Goal: Task Accomplishment & Management: Use online tool/utility

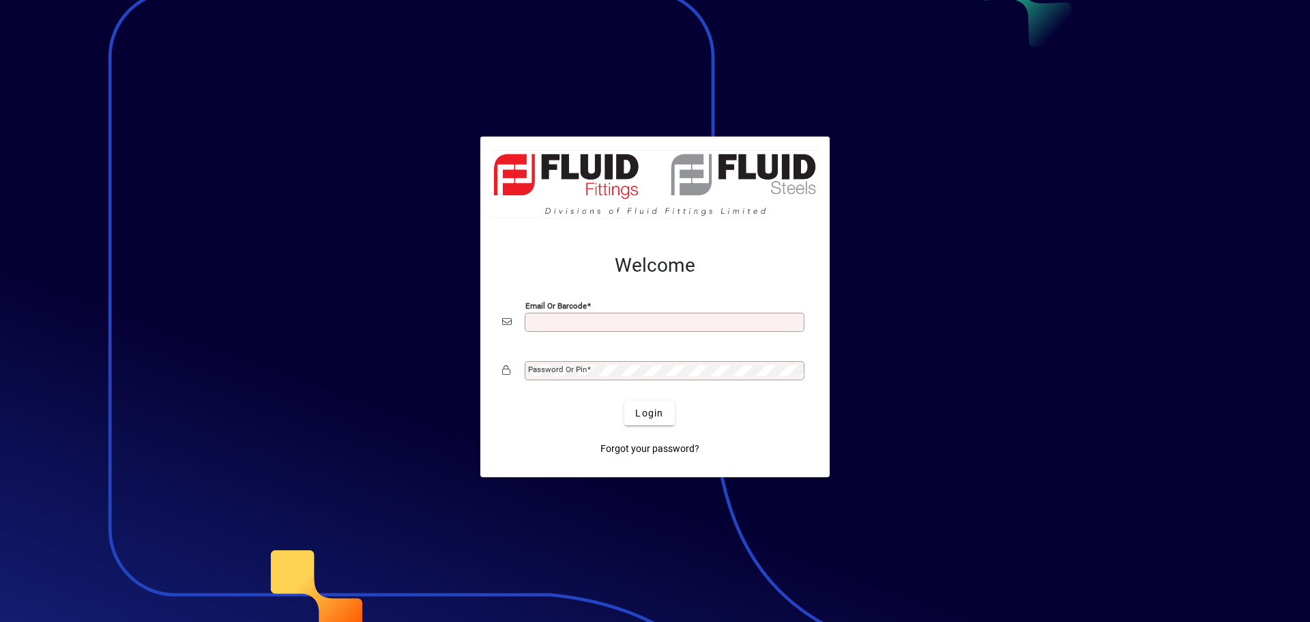
click at [565, 320] on input "Email or Barcode" at bounding box center [666, 322] width 276 height 11
type input "**********"
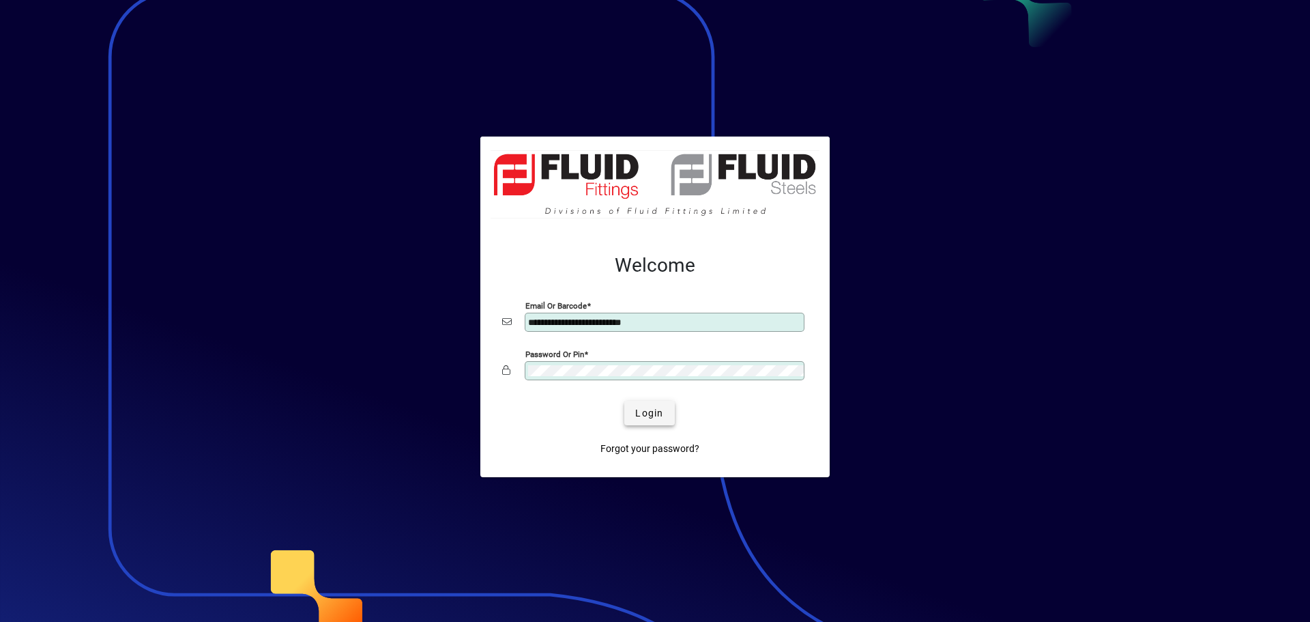
click at [633, 416] on span "submit" at bounding box center [650, 413] width 50 height 33
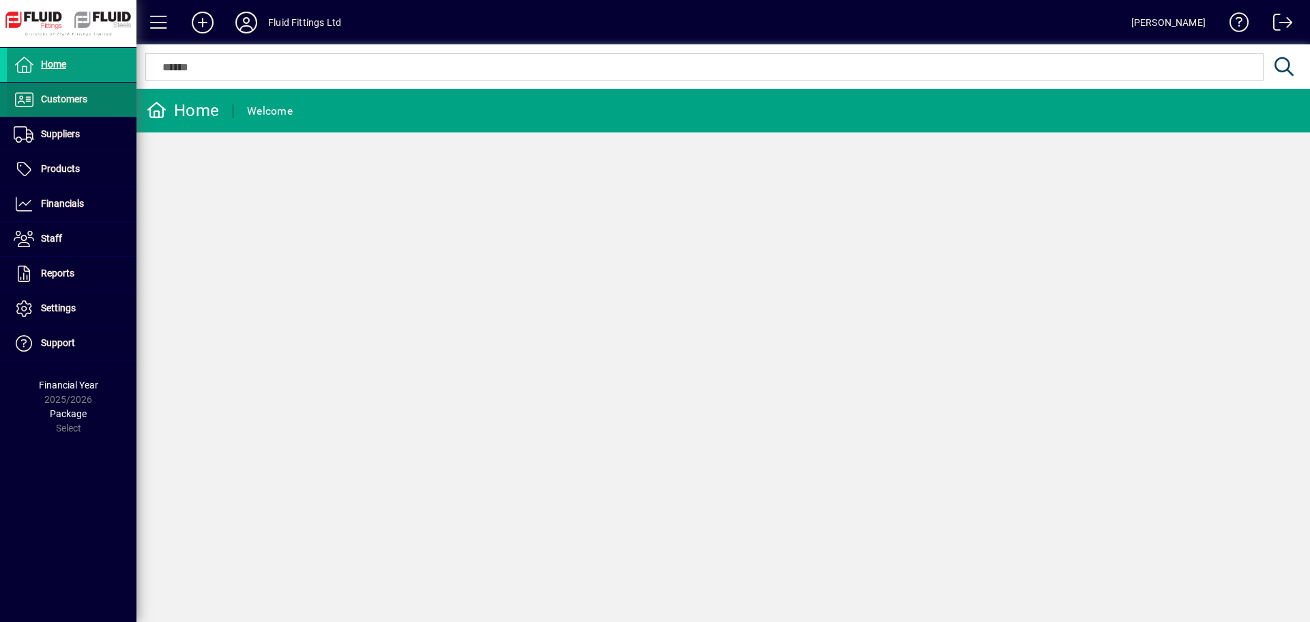
click at [56, 102] on span "Customers" at bounding box center [64, 99] width 46 height 11
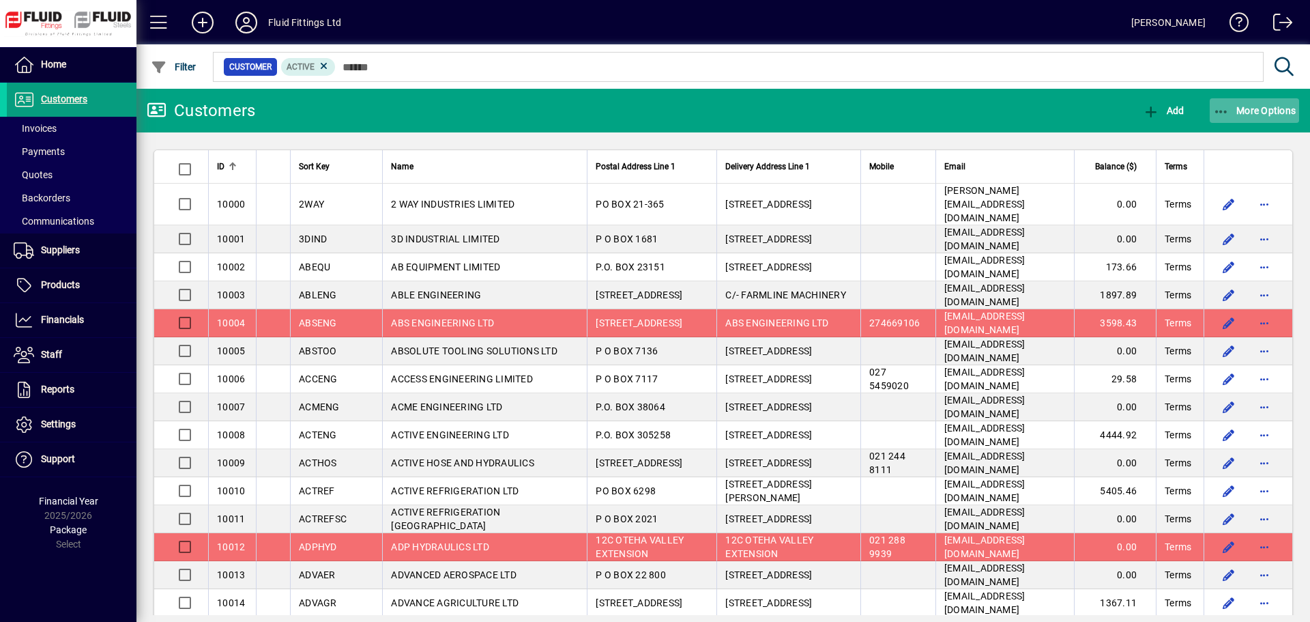
click at [1274, 106] on span "More Options" at bounding box center [1255, 110] width 83 height 11
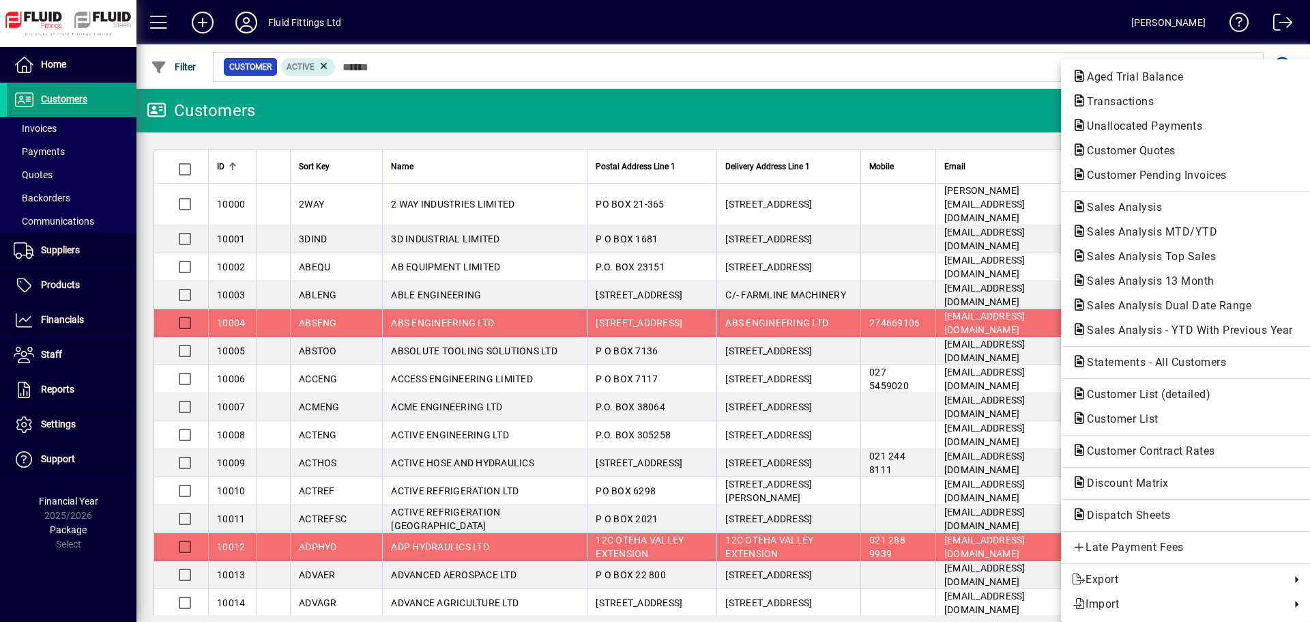
drag, startPoint x: 967, startPoint y: 57, endPoint x: 820, endPoint y: 60, distance: 146.8
click at [967, 57] on div at bounding box center [655, 311] width 1310 height 622
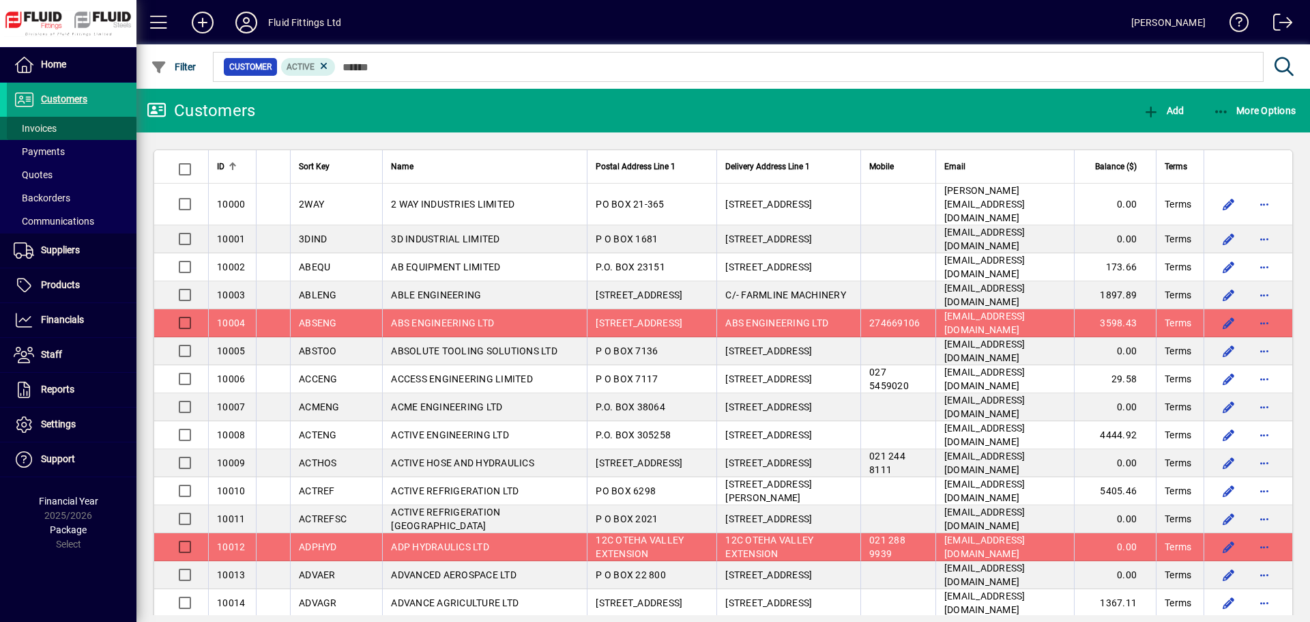
click at [77, 119] on span at bounding box center [72, 128] width 130 height 33
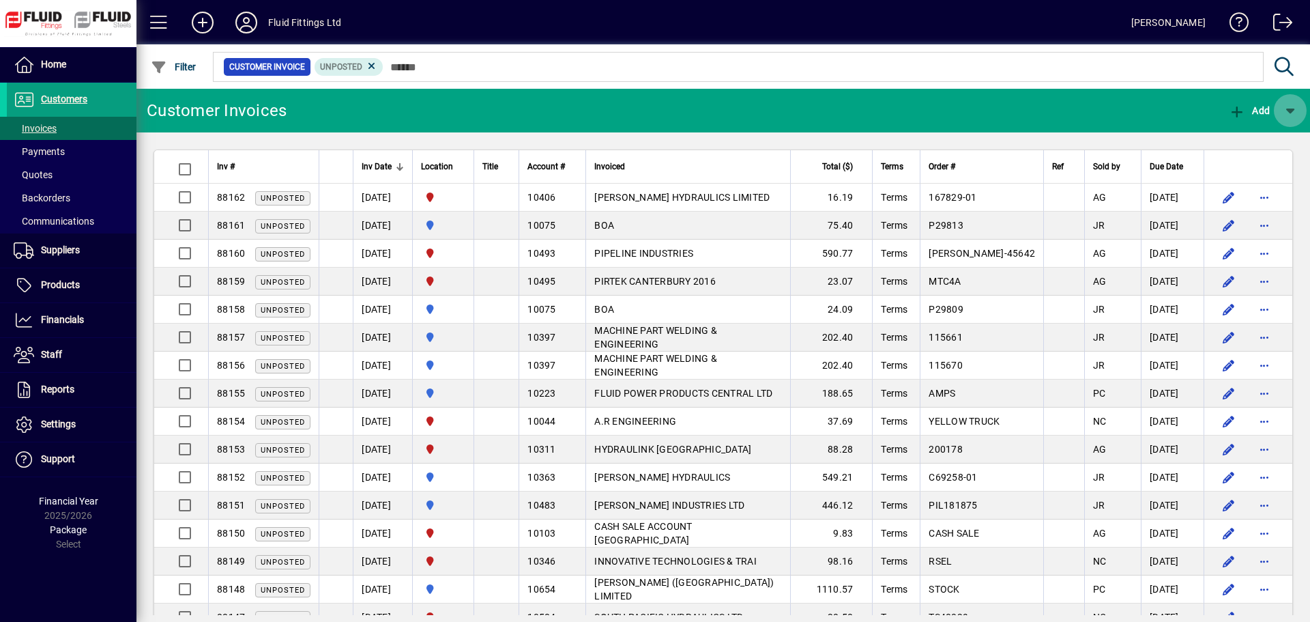
click at [1293, 113] on span "button" at bounding box center [1290, 110] width 33 height 33
click at [1093, 100] on div at bounding box center [655, 311] width 1310 height 622
click at [29, 151] on span "Payments" at bounding box center [39, 151] width 51 height 11
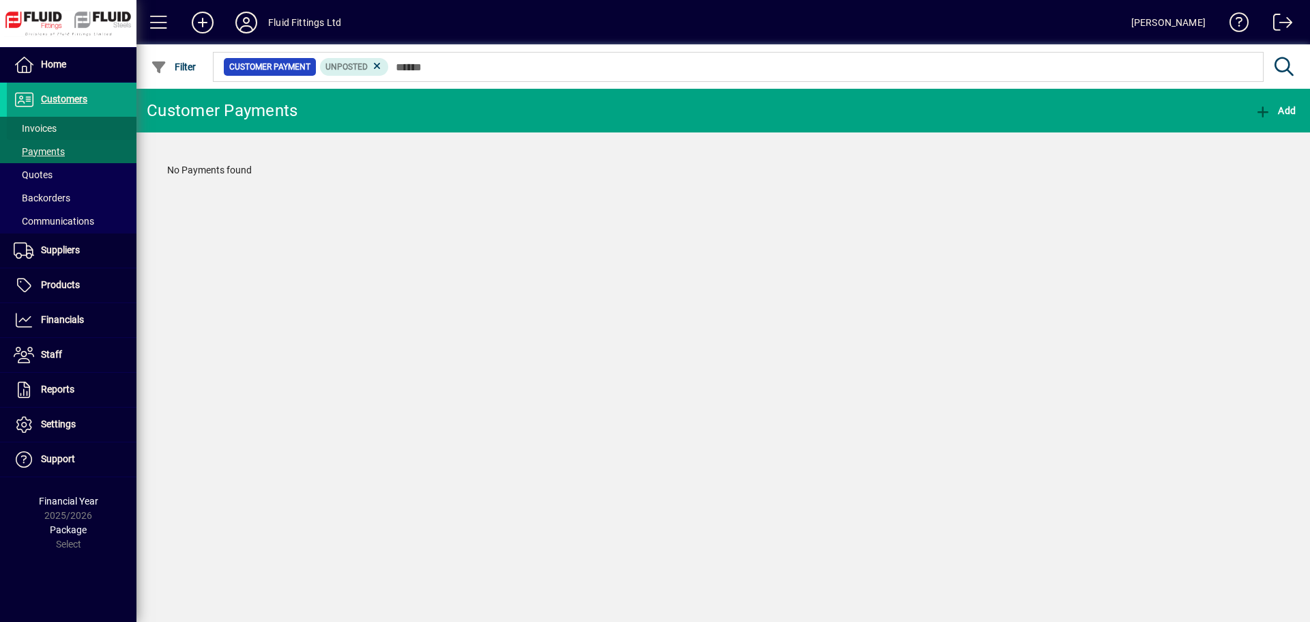
click at [48, 130] on span "Invoices" at bounding box center [35, 128] width 43 height 11
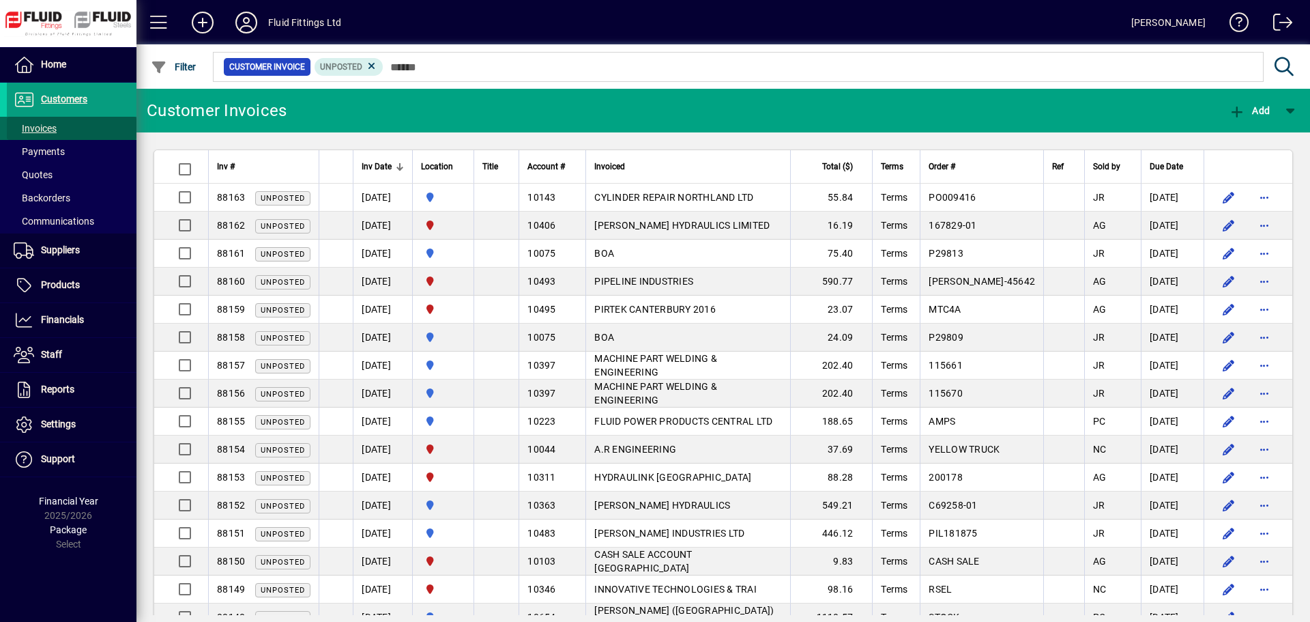
click at [26, 125] on span "Invoices" at bounding box center [35, 128] width 43 height 11
click at [1290, 104] on span "button" at bounding box center [1290, 110] width 33 height 33
click at [64, 93] on div at bounding box center [655, 311] width 1310 height 622
click at [1285, 109] on span "button" at bounding box center [1290, 110] width 33 height 33
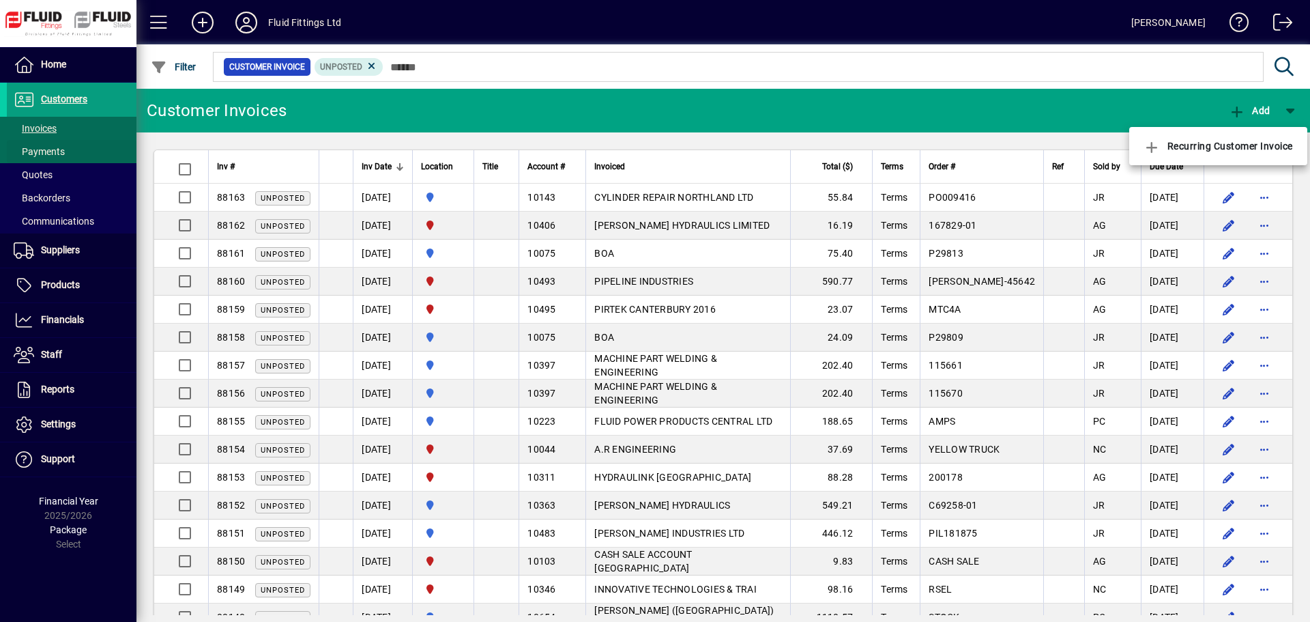
click at [59, 145] on div at bounding box center [655, 311] width 1310 height 622
click at [54, 150] on span "Payments" at bounding box center [39, 151] width 51 height 11
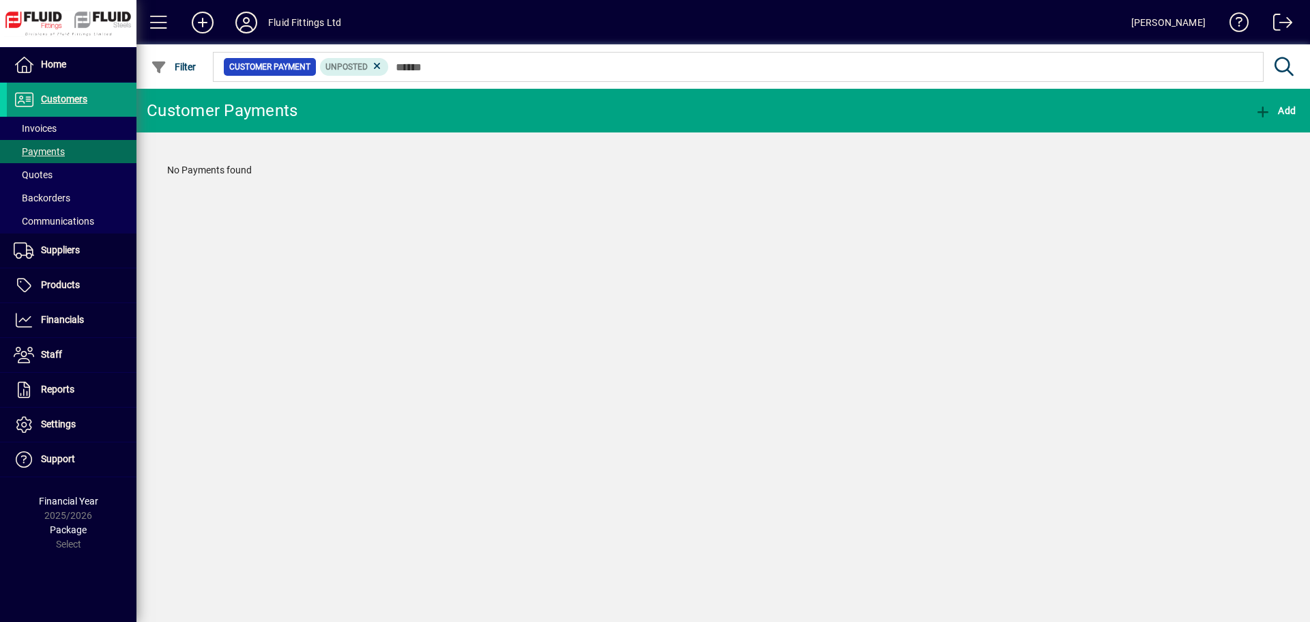
click at [72, 98] on span "Customers" at bounding box center [64, 99] width 46 height 11
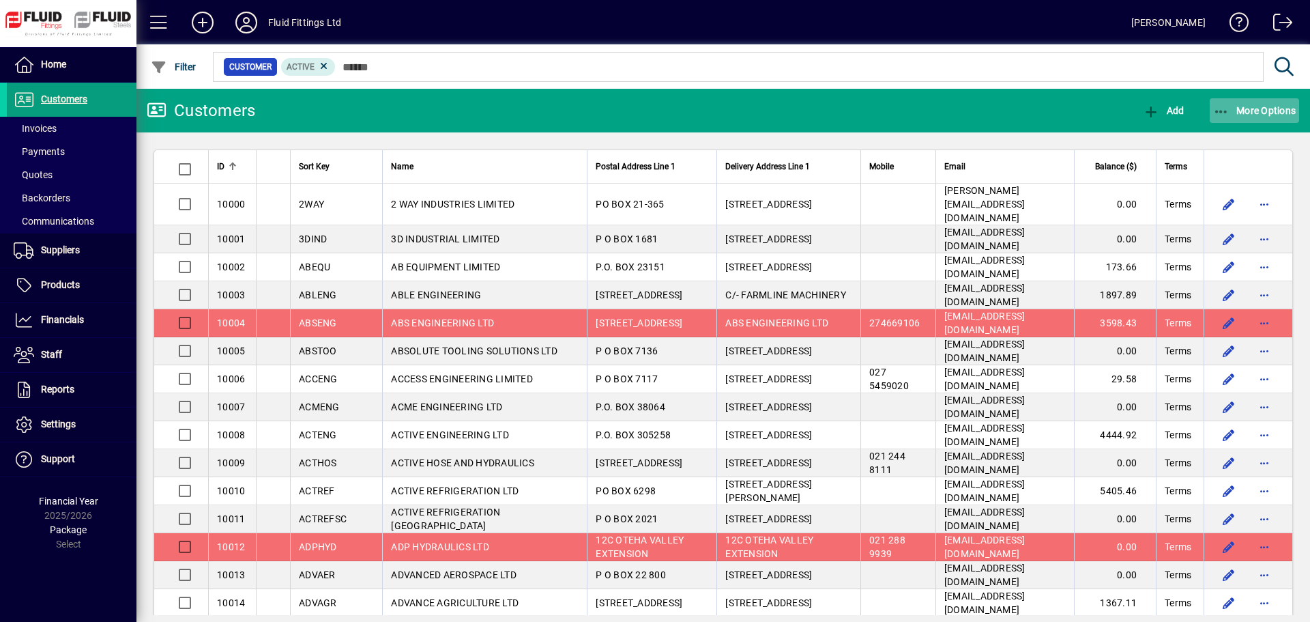
click at [1262, 108] on span "More Options" at bounding box center [1255, 110] width 83 height 11
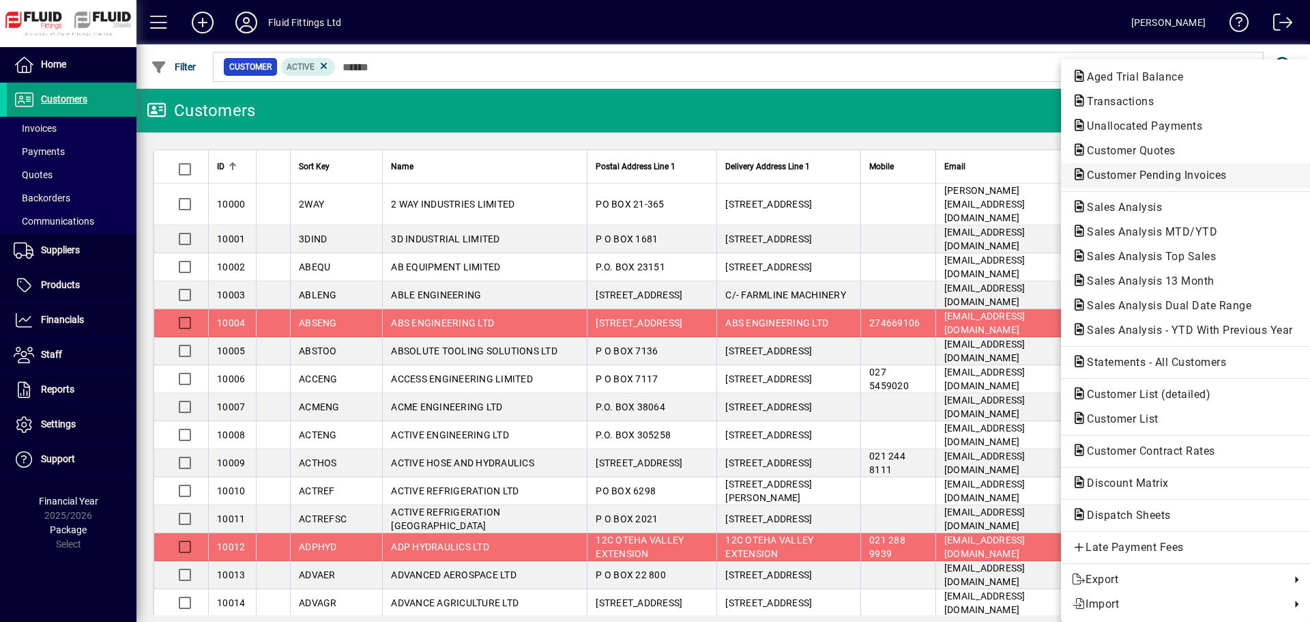
click at [1158, 181] on span "Customer Pending Invoices" at bounding box center [1153, 175] width 162 height 13
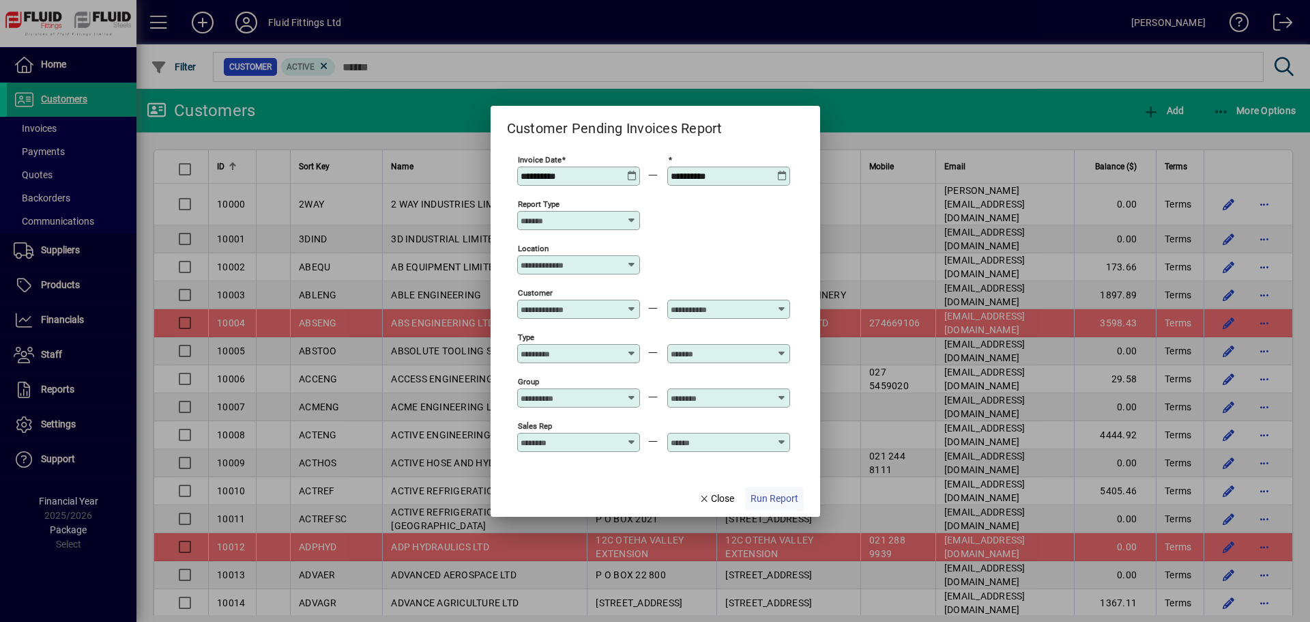
click at [783, 493] on span "Run Report" at bounding box center [775, 498] width 48 height 14
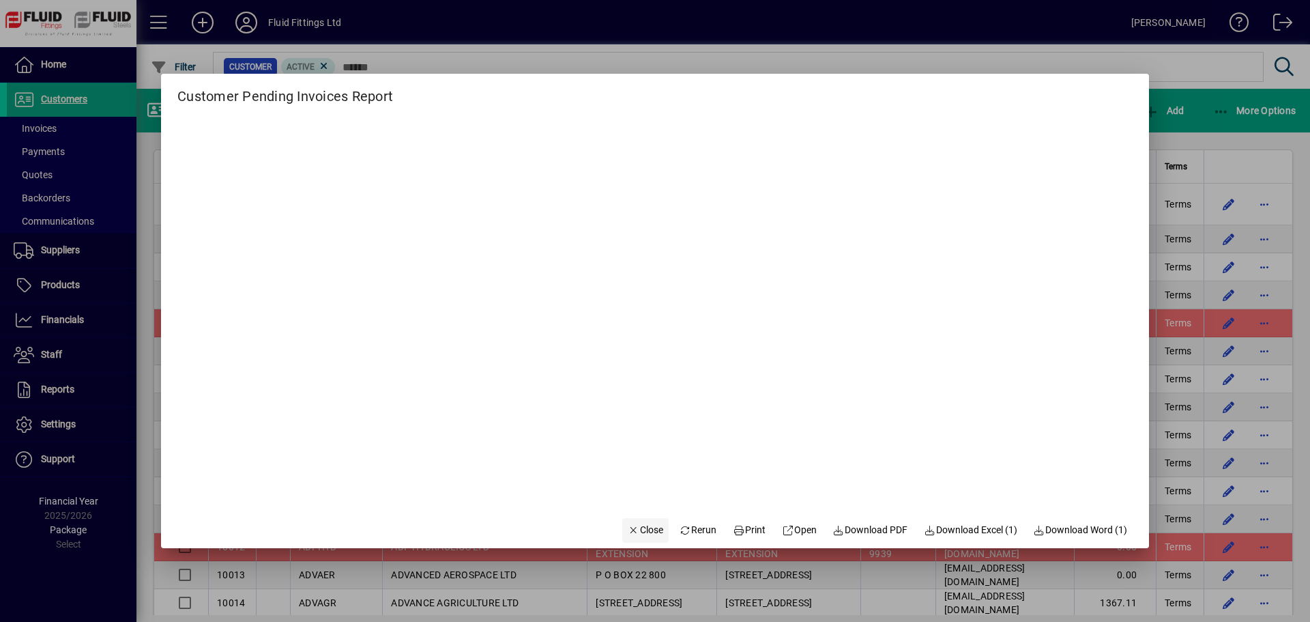
click at [644, 529] on span "Close" at bounding box center [645, 530] width 35 height 14
